Goal: Book appointment/travel/reservation

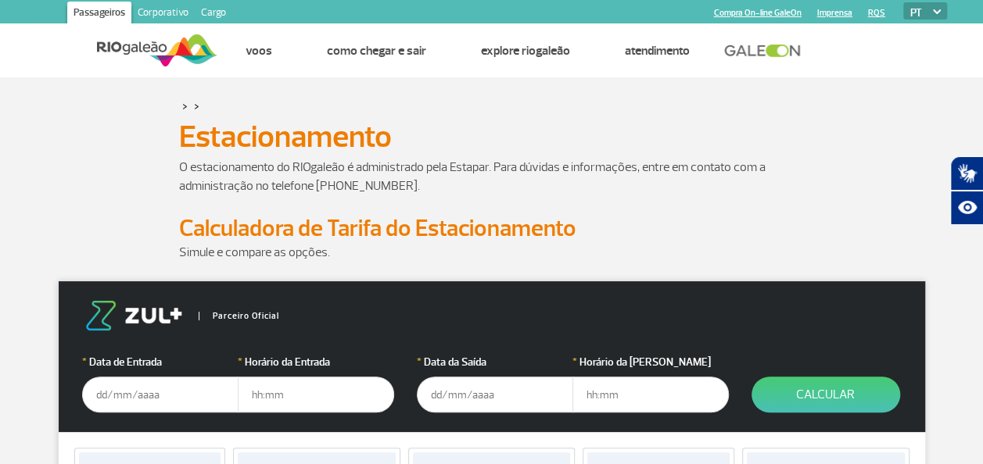
click at [111, 396] on input "text" at bounding box center [160, 395] width 156 height 36
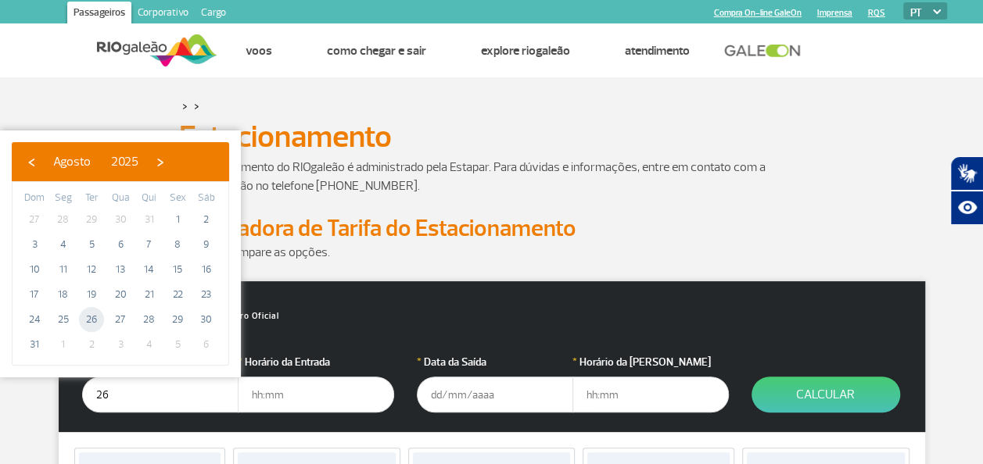
type input "[DATE]"
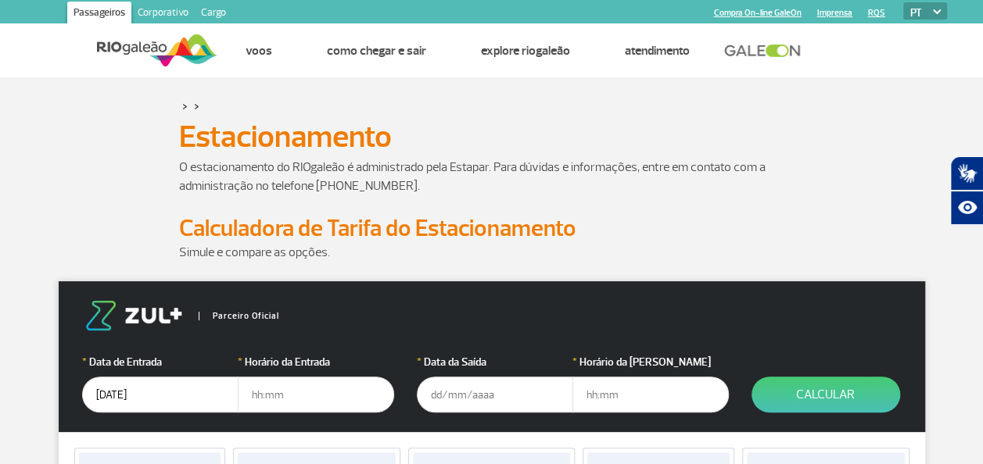
click at [274, 396] on input "text" at bounding box center [316, 395] width 156 height 36
type input "07:00"
click at [446, 381] on input "text" at bounding box center [495, 395] width 156 height 36
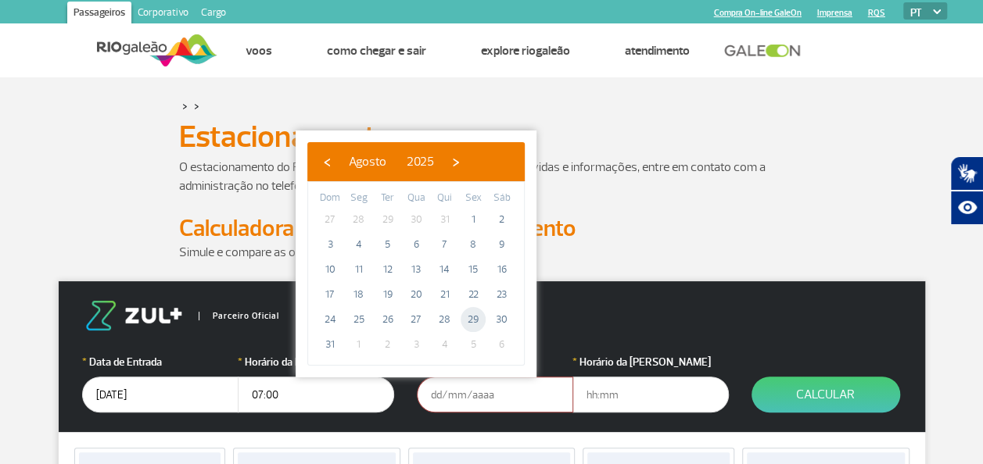
click at [474, 317] on span "29" at bounding box center [472, 319] width 25 height 25
type input "[DATE]"
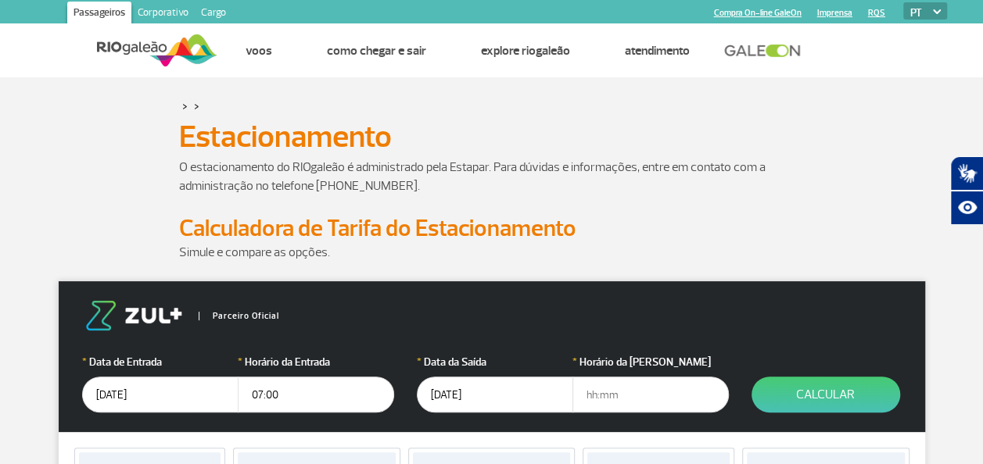
click at [597, 397] on input "text" at bounding box center [650, 395] width 156 height 36
type input "13:00"
click at [629, 328] on div "Parceiro Oficial" at bounding box center [491, 316] width 819 height 30
click at [818, 403] on button "Calcular" at bounding box center [825, 395] width 149 height 36
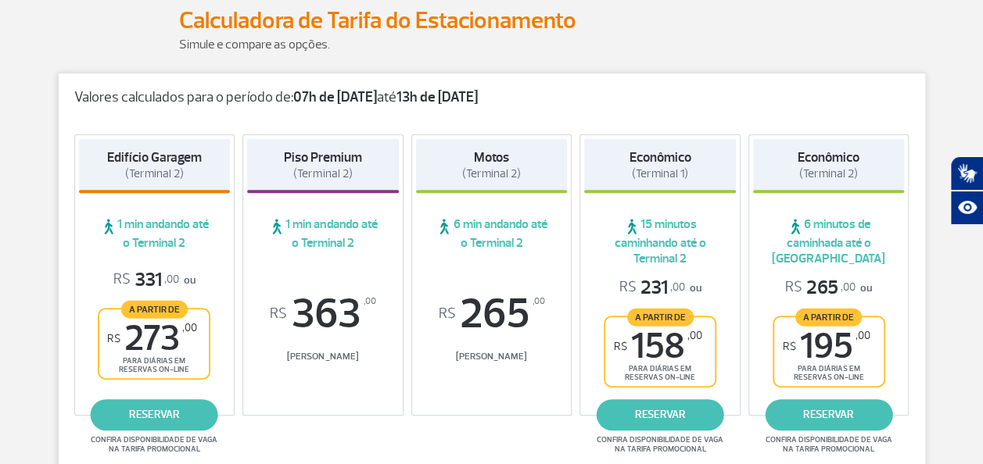
scroll to position [211, 0]
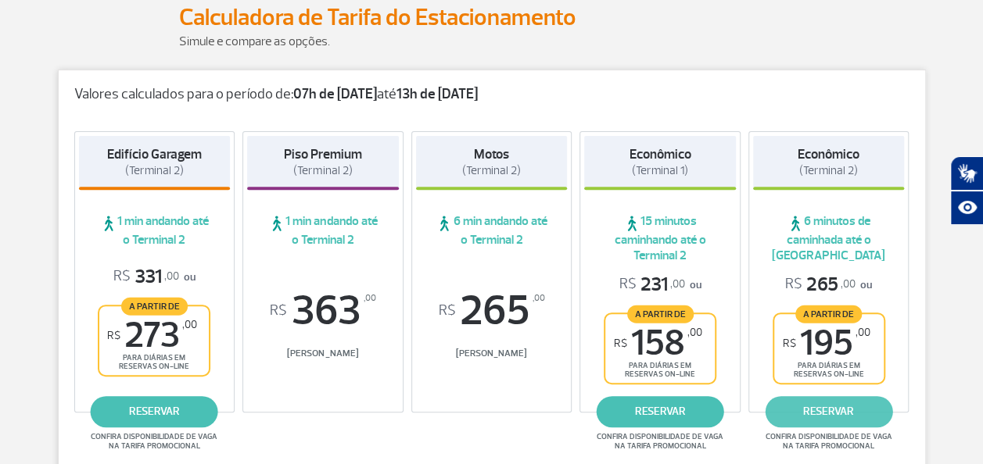
click at [828, 407] on link "reservar" at bounding box center [827, 411] width 127 height 31
click at [832, 406] on link "reservar" at bounding box center [827, 411] width 127 height 31
click at [818, 405] on link "reservar" at bounding box center [827, 411] width 127 height 31
